Goal: Entertainment & Leisure: Consume media (video, audio)

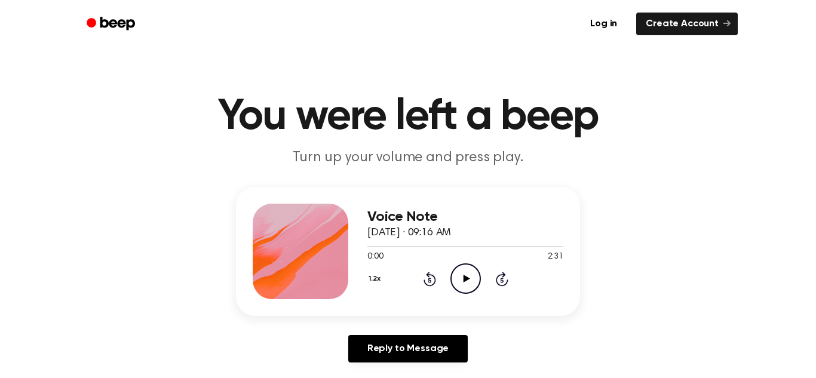
click at [456, 287] on icon "Play Audio" at bounding box center [466, 279] width 30 height 30
drag, startPoint x: 373, startPoint y: 249, endPoint x: 353, endPoint y: 251, distance: 20.5
click at [353, 251] on div "Voice Note [DATE] · 09:16 AM 0:07 2:31 Your browser does not support the [objec…" at bounding box center [408, 251] width 344 height 129
click at [405, 237] on span "[DATE] · 09:16 AM" at bounding box center [410, 233] width 84 height 11
click at [473, 280] on icon "Pause Audio" at bounding box center [466, 279] width 30 height 30
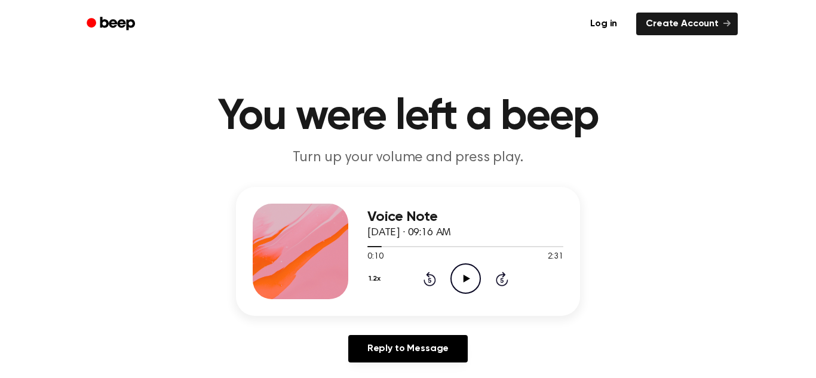
click at [473, 280] on icon "Play Audio" at bounding box center [466, 279] width 30 height 30
click at [473, 280] on icon "Pause Audio" at bounding box center [466, 279] width 30 height 30
click at [473, 280] on icon "Play Audio" at bounding box center [466, 279] width 30 height 30
click at [469, 284] on icon "Pause Audio" at bounding box center [466, 279] width 30 height 30
click at [469, 284] on icon "Play Audio" at bounding box center [466, 279] width 30 height 30
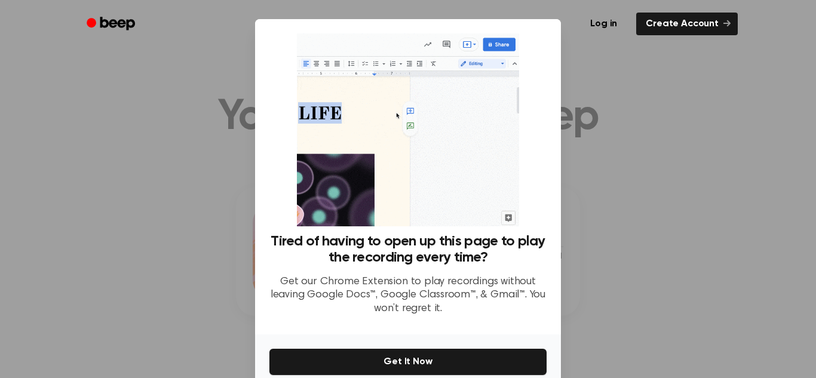
click at [653, 204] on div at bounding box center [408, 189] width 816 height 378
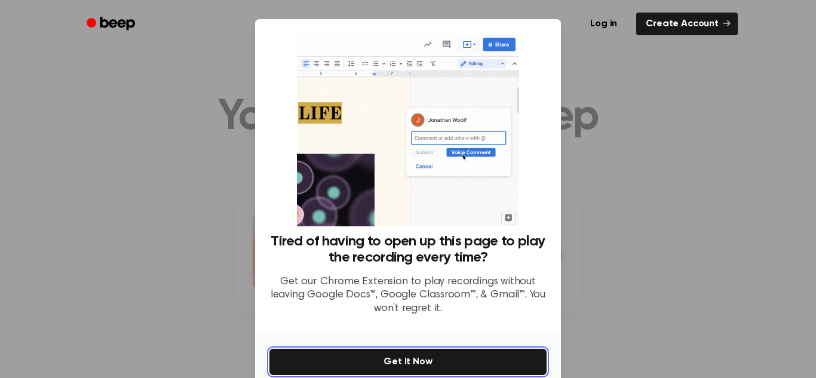
click at [491, 363] on button "Get It Now" at bounding box center [408, 362] width 277 height 26
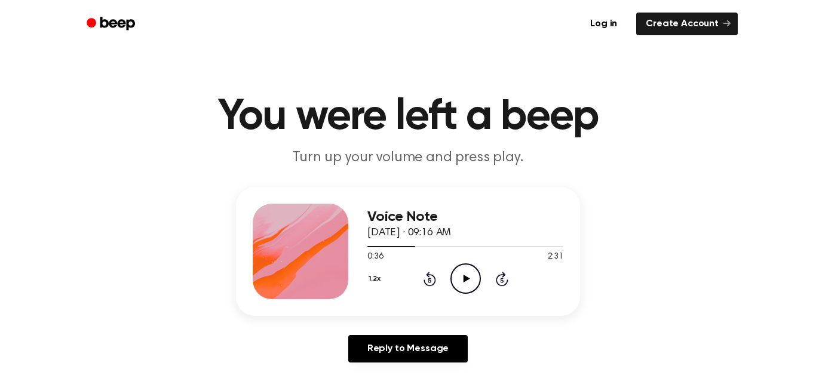
click at [461, 284] on icon "Play Audio" at bounding box center [466, 279] width 30 height 30
click at [461, 284] on icon "Pause Audio" at bounding box center [466, 279] width 30 height 30
click at [461, 284] on icon "Play Audio" at bounding box center [466, 279] width 30 height 30
click at [463, 292] on icon "Pause Audio" at bounding box center [466, 279] width 30 height 30
click at [463, 292] on icon "Play Audio" at bounding box center [466, 279] width 30 height 30
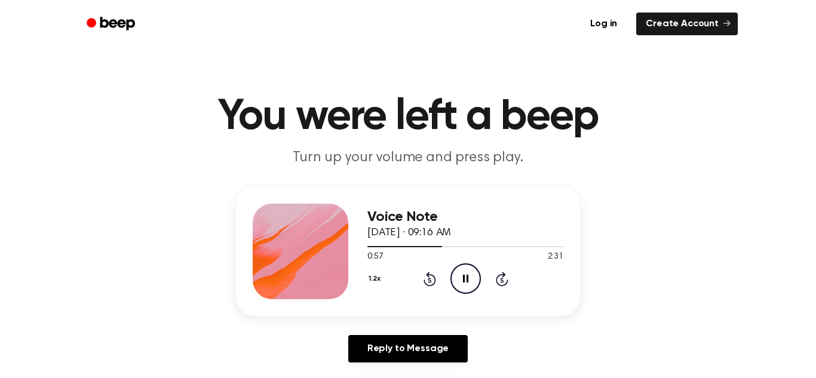
click at [465, 286] on icon "Pause Audio" at bounding box center [466, 279] width 30 height 30
click at [465, 286] on icon "Play Audio" at bounding box center [466, 279] width 30 height 30
click at [466, 289] on icon "Pause Audio" at bounding box center [466, 279] width 30 height 30
click at [466, 289] on icon "Play Audio" at bounding box center [466, 279] width 30 height 30
click at [466, 291] on icon "Pause Audio" at bounding box center [466, 279] width 30 height 30
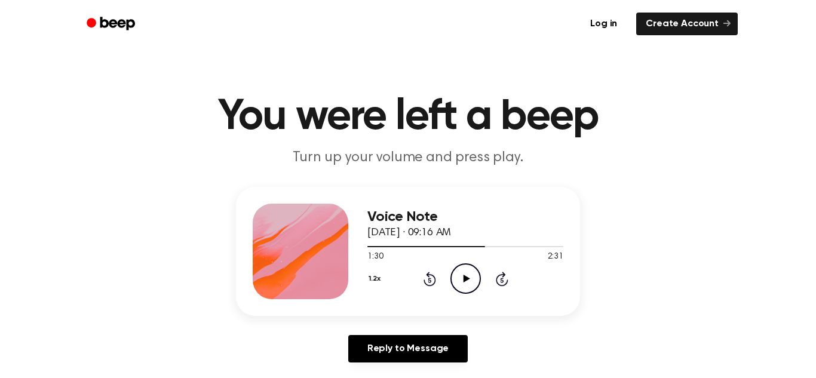
click at [466, 291] on icon "Play Audio" at bounding box center [466, 279] width 30 height 30
click at [466, 291] on icon "Pause Audio" at bounding box center [466, 279] width 30 height 30
click at [466, 291] on icon "Play Audio" at bounding box center [466, 279] width 30 height 30
click at [466, 292] on icon "Pause Audio" at bounding box center [466, 279] width 30 height 30
click at [466, 292] on icon "Play Audio" at bounding box center [466, 279] width 30 height 30
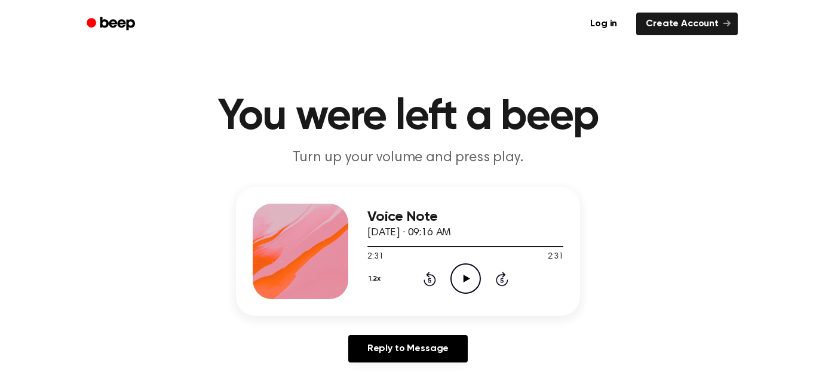
click at [466, 292] on icon "Play Audio" at bounding box center [466, 279] width 30 height 30
click at [466, 286] on icon "Pause Audio" at bounding box center [466, 279] width 30 height 30
